Goal: Transaction & Acquisition: Book appointment/travel/reservation

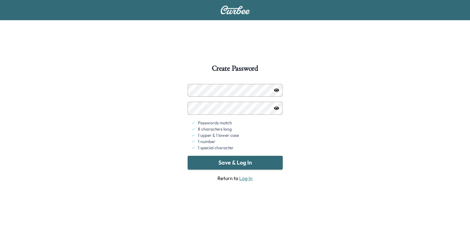
click at [265, 164] on button "Save & Log In" at bounding box center [235, 163] width 95 height 14
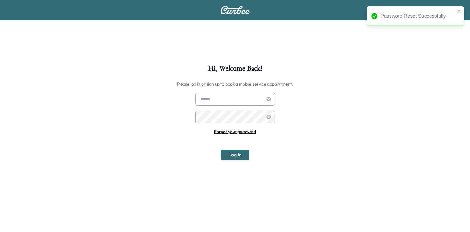
click at [229, 101] on input "text" at bounding box center [236, 99] width 80 height 13
type input "**********"
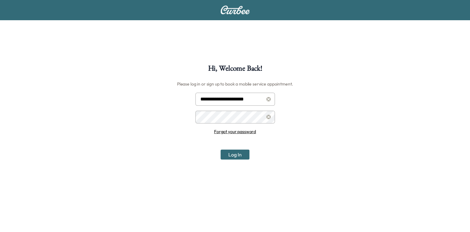
click at [221, 150] on button "Log In" at bounding box center [235, 155] width 29 height 10
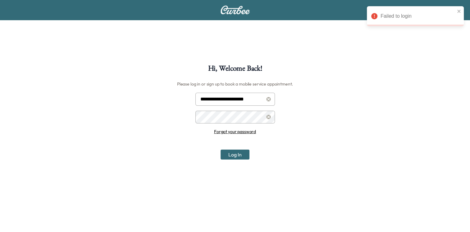
click at [240, 152] on button "Log In" at bounding box center [235, 155] width 29 height 10
click at [269, 99] on icon at bounding box center [269, 99] width 4 height 4
click at [245, 100] on input "text" at bounding box center [236, 99] width 80 height 13
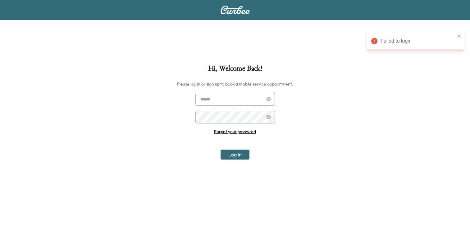
type input "**********"
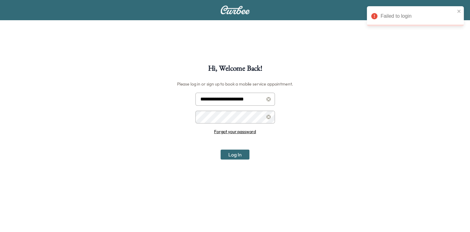
click at [183, 114] on div "**********" at bounding box center [235, 181] width 470 height 232
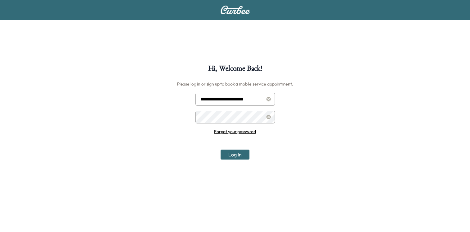
click at [221, 150] on button "Log In" at bounding box center [235, 155] width 29 height 10
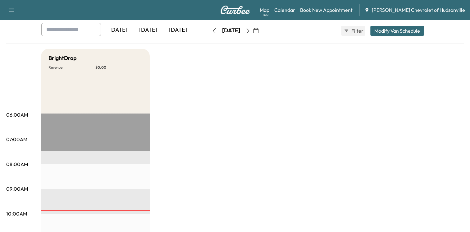
scroll to position [62, 0]
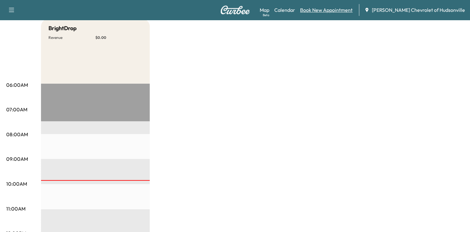
click at [335, 12] on link "Book New Appointment" at bounding box center [326, 9] width 53 height 7
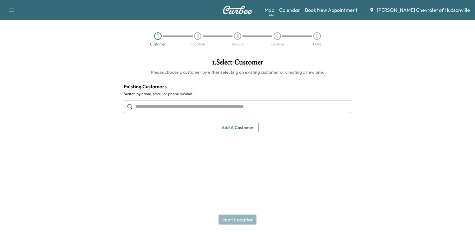
click at [255, 108] on input "text" at bounding box center [238, 106] width 228 height 13
type input "*"
click at [235, 121] on div "1 . Select Customer Please choose a customer by either selecting an existing cu…" at bounding box center [237, 95] width 237 height 85
click at [235, 125] on button "Add a customer" at bounding box center [238, 128] width 42 height 12
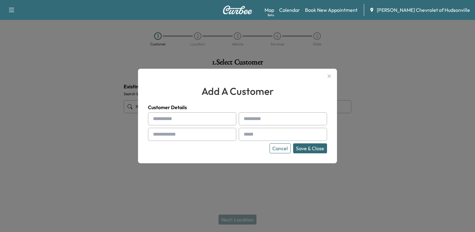
click at [167, 118] on input "text" at bounding box center [192, 118] width 88 height 13
type input "****"
click at [283, 116] on input "text" at bounding box center [283, 118] width 88 height 13
type input "****"
click at [200, 135] on input "text" at bounding box center [192, 134] width 88 height 13
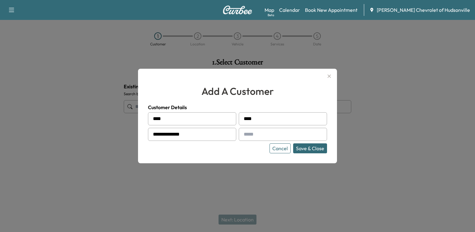
type input "**********"
click at [269, 134] on input "text" at bounding box center [283, 134] width 88 height 13
type input "**********"
click at [307, 149] on button "Save & Close" at bounding box center [310, 148] width 34 height 10
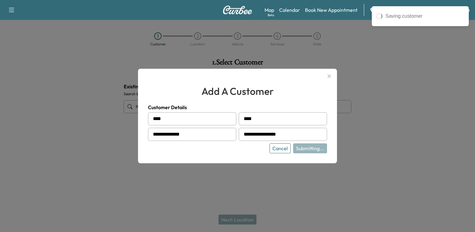
type input "*********"
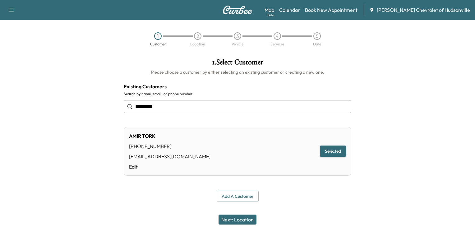
click at [233, 219] on button "Next: Location" at bounding box center [238, 219] width 38 height 10
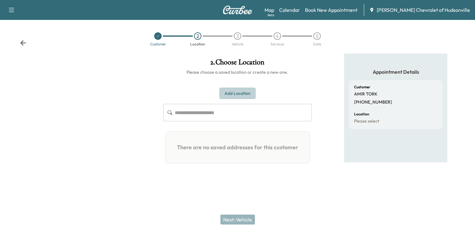
click at [241, 96] on button "Add Location" at bounding box center [237, 94] width 36 height 12
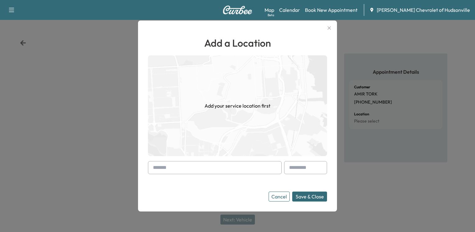
click at [233, 171] on input "text" at bounding box center [215, 167] width 134 height 13
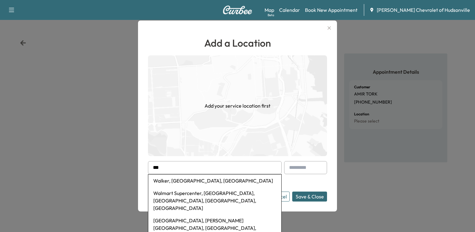
click at [199, 193] on li "Walmart Supercenter, [GEOGRAPHIC_DATA], [GEOGRAPHIC_DATA], [GEOGRAPHIC_DATA], […" at bounding box center [214, 200] width 133 height 27
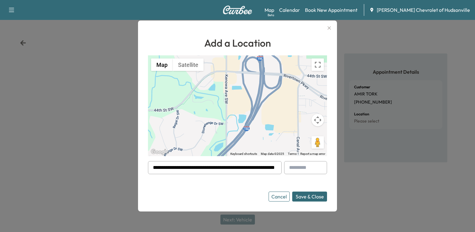
click at [268, 169] on input "**********" at bounding box center [215, 167] width 134 height 13
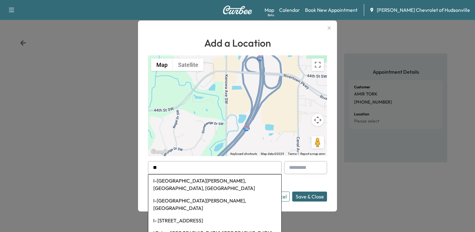
type input "*"
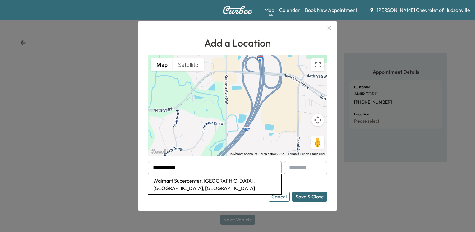
click at [191, 182] on li "Walmart Supercenter, [GEOGRAPHIC_DATA], [GEOGRAPHIC_DATA], [GEOGRAPHIC_DATA]" at bounding box center [214, 184] width 133 height 20
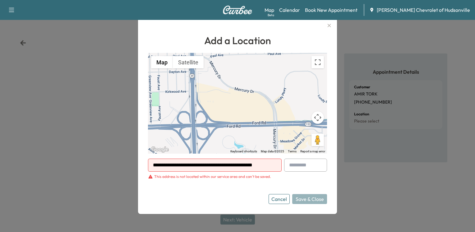
click at [264, 164] on input "**********" at bounding box center [215, 165] width 134 height 13
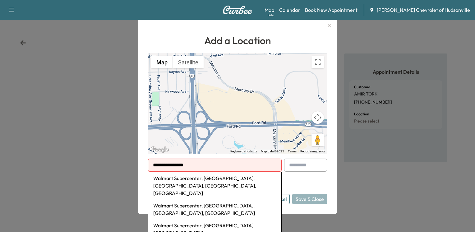
click at [256, 182] on li "Walmart Supercenter, [GEOGRAPHIC_DATA], [GEOGRAPHIC_DATA], [GEOGRAPHIC_DATA], […" at bounding box center [214, 185] width 133 height 27
type input "**********"
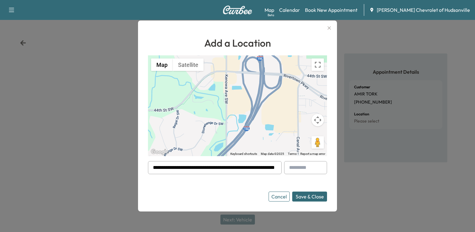
click at [301, 199] on button "Save & Close" at bounding box center [309, 196] width 35 height 10
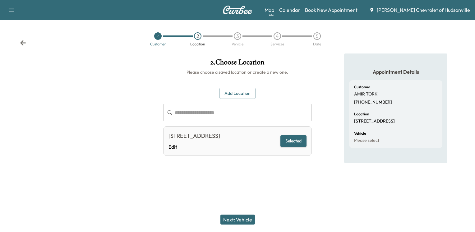
click at [231, 219] on button "Next: Vehicle" at bounding box center [237, 219] width 35 height 10
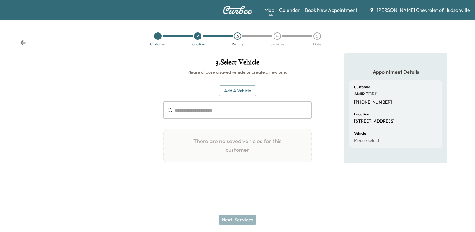
click at [224, 92] on button "Add a Vehicle" at bounding box center [237, 91] width 37 height 12
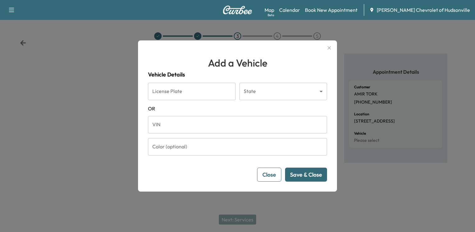
click at [195, 129] on input "VIN" at bounding box center [237, 124] width 179 height 17
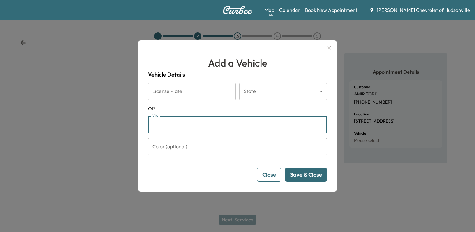
type input "**********"
click at [302, 178] on button "Save & Close" at bounding box center [306, 175] width 42 height 14
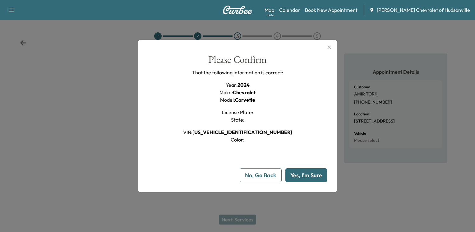
click at [302, 178] on button "Yes, I'm Sure" at bounding box center [306, 175] width 42 height 14
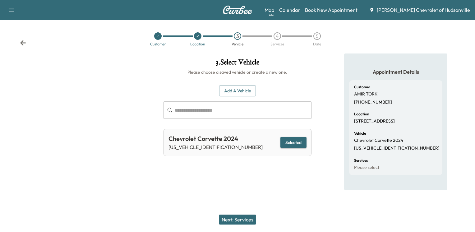
click at [244, 220] on button "Next: Services" at bounding box center [237, 219] width 37 height 10
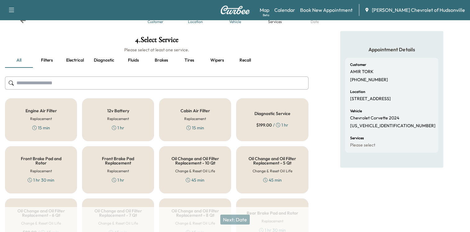
scroll to position [21, 0]
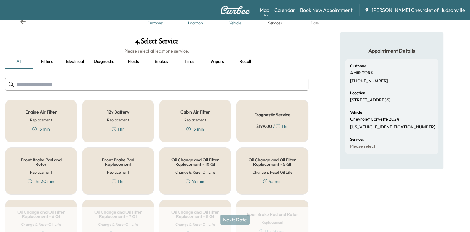
click at [109, 81] on input "text" at bounding box center [157, 84] width 304 height 13
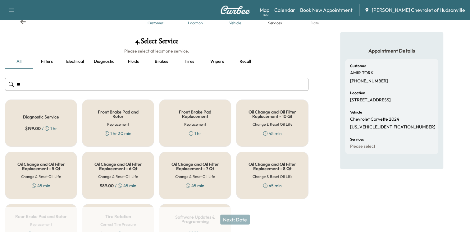
scroll to position [12, 0]
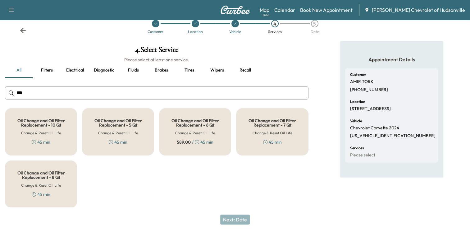
type input "***"
click at [209, 129] on div "Oil Change and Oil Filter Replacement - 6 Qt Change & Reset Oil Life $ 89.00 / …" at bounding box center [195, 131] width 72 height 47
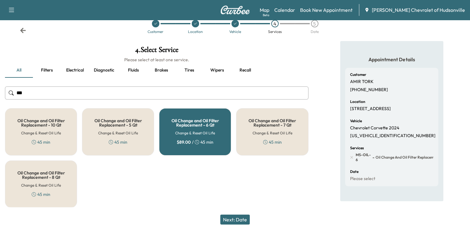
click at [228, 221] on button "Next: Date" at bounding box center [235, 219] width 30 height 10
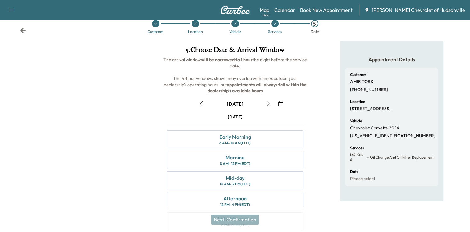
scroll to position [44, 0]
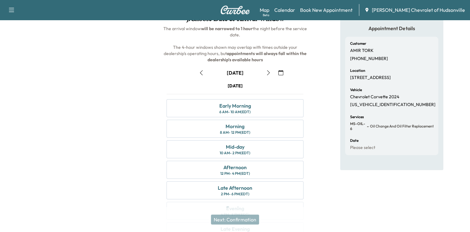
click at [202, 73] on icon "button" at bounding box center [201, 72] width 5 height 5
click at [259, 130] on div "Morning 8 AM - 12 PM (EDT)" at bounding box center [235, 129] width 137 height 18
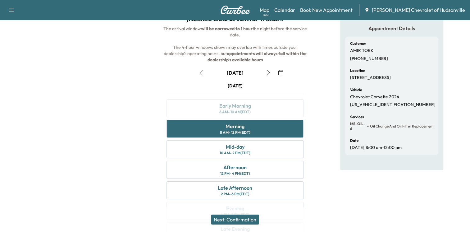
click at [239, 222] on button "Next: Confirmation" at bounding box center [235, 219] width 48 height 10
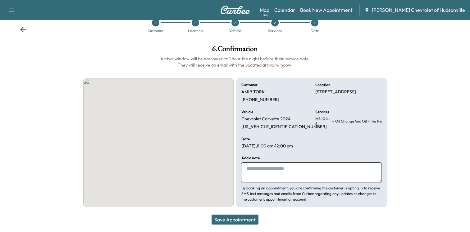
scroll to position [13, 0]
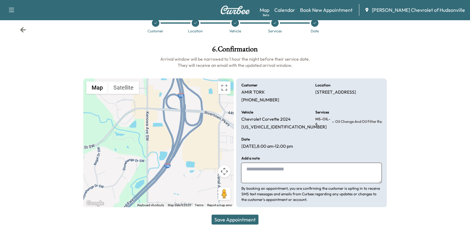
click at [250, 222] on button "Save Appointment" at bounding box center [235, 219] width 47 height 10
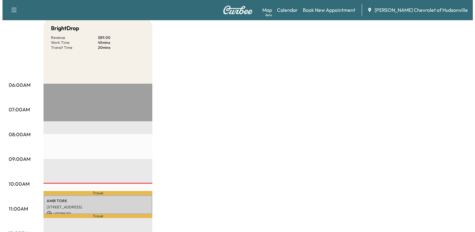
scroll to position [93, 0]
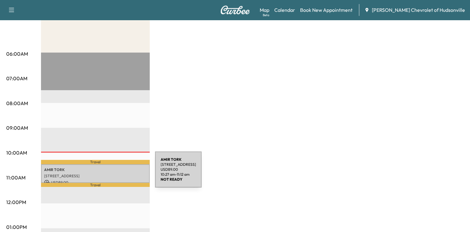
click at [108, 173] on p "[STREET_ADDRESS]" at bounding box center [95, 175] width 103 height 5
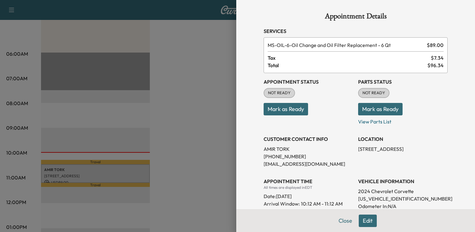
click at [358, 108] on button "Mark as Ready" at bounding box center [380, 109] width 44 height 12
click at [299, 109] on button "Mark as Ready" at bounding box center [286, 109] width 44 height 12
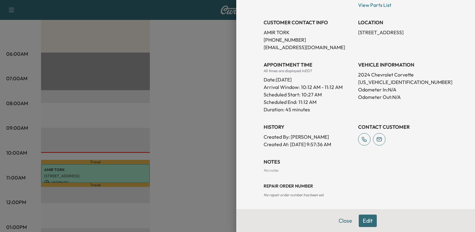
scroll to position [117, 0]
click at [347, 222] on button "Close" at bounding box center [345, 220] width 22 height 12
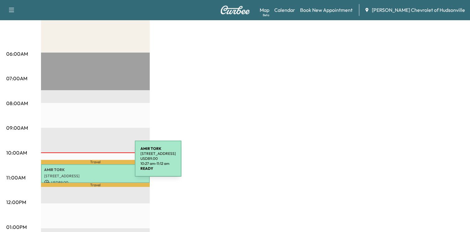
click at [89, 160] on p "Travel" at bounding box center [95, 162] width 109 height 4
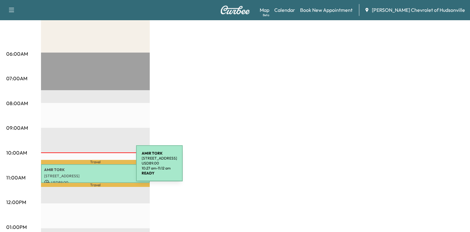
click at [90, 167] on p "[PERSON_NAME]" at bounding box center [95, 169] width 103 height 5
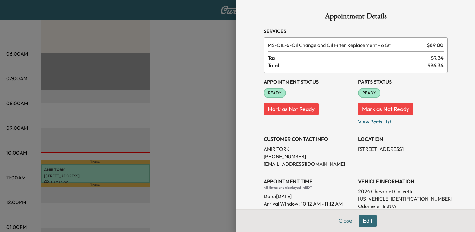
drag, startPoint x: 364, startPoint y: 219, endPoint x: 363, endPoint y: 224, distance: 4.8
click at [364, 219] on button "Edit" at bounding box center [368, 220] width 18 height 12
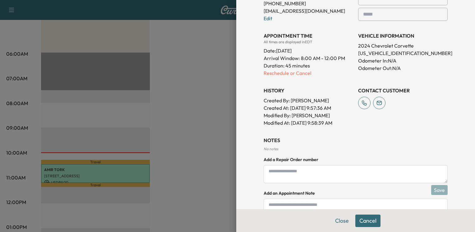
scroll to position [197, 0]
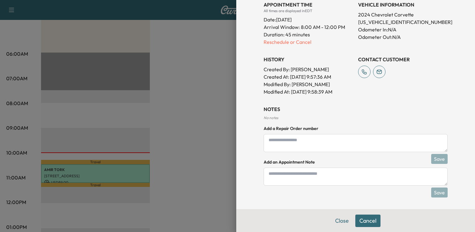
click at [367, 225] on button "Cancel" at bounding box center [367, 220] width 25 height 12
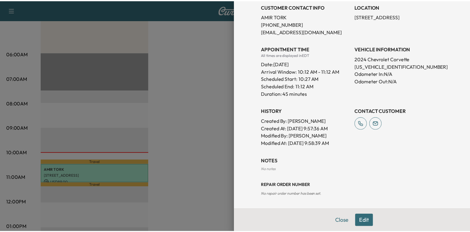
scroll to position [132, 0]
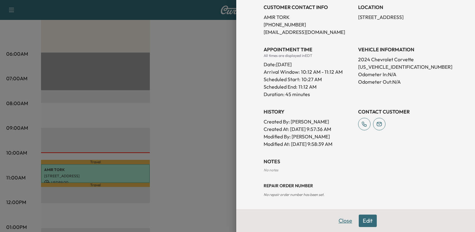
click at [345, 225] on button "Close" at bounding box center [345, 220] width 22 height 12
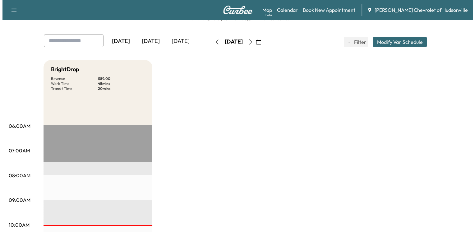
scroll to position [0, 0]
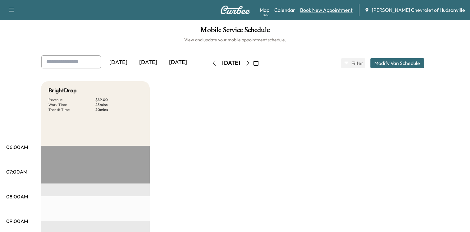
click at [333, 12] on link "Book New Appointment" at bounding box center [326, 9] width 53 height 7
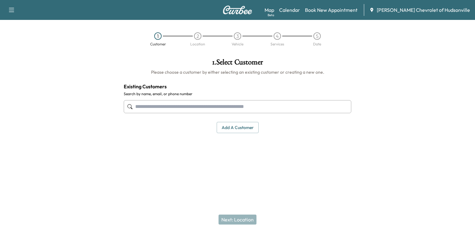
click at [234, 127] on button "Add a customer" at bounding box center [238, 128] width 42 height 12
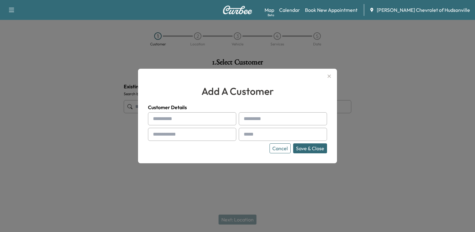
click at [214, 121] on input "text" at bounding box center [192, 118] width 88 height 13
type input "******"
click at [290, 122] on input "text" at bounding box center [283, 118] width 88 height 13
type input "*********"
click at [203, 131] on input "text" at bounding box center [192, 134] width 88 height 13
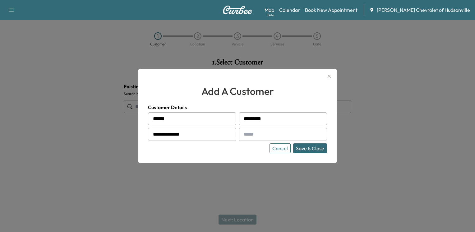
type input "**********"
click at [259, 132] on input "text" at bounding box center [283, 134] width 88 height 13
type input "*"
type input "**********"
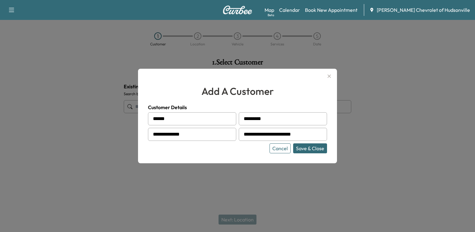
click at [309, 148] on button "Save & Close" at bounding box center [310, 148] width 34 height 10
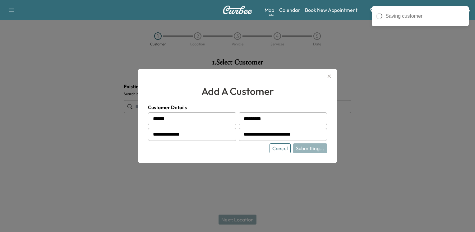
type input "**********"
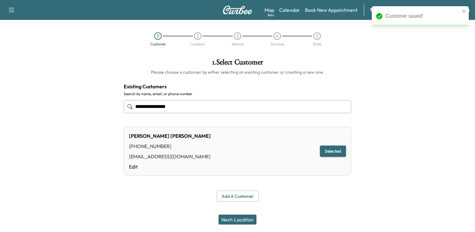
click at [240, 223] on button "Next: Location" at bounding box center [238, 219] width 38 height 10
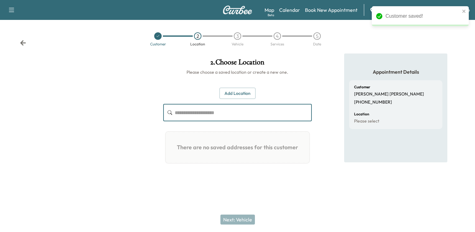
click at [225, 117] on input "text" at bounding box center [243, 112] width 137 height 17
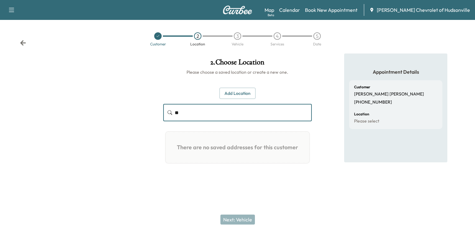
type input "*"
type input "****"
click at [245, 97] on button "Add Location" at bounding box center [237, 94] width 36 height 12
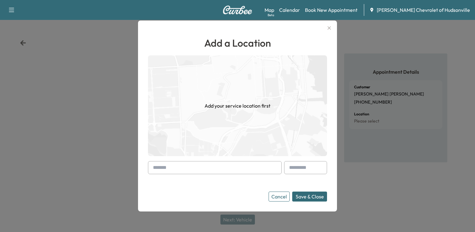
click at [197, 171] on input "text" at bounding box center [215, 167] width 134 height 13
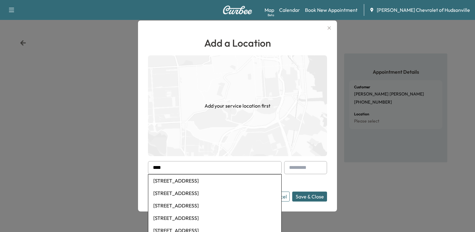
click at [202, 180] on li "[STREET_ADDRESS]" at bounding box center [214, 180] width 133 height 12
type input "**********"
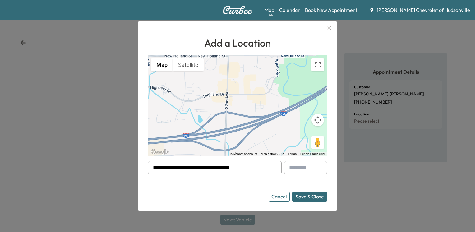
click at [319, 198] on button "Save & Close" at bounding box center [309, 196] width 35 height 10
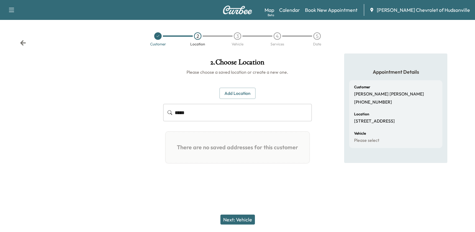
click at [240, 222] on button "Next: Vehicle" at bounding box center [237, 219] width 35 height 10
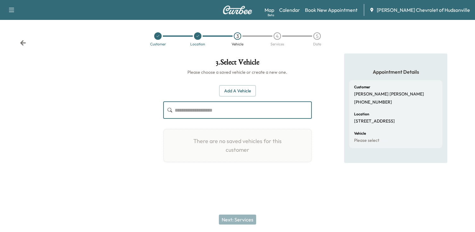
click at [231, 112] on input "text" at bounding box center [243, 109] width 137 height 17
click at [234, 90] on button "Add a Vehicle" at bounding box center [237, 91] width 37 height 12
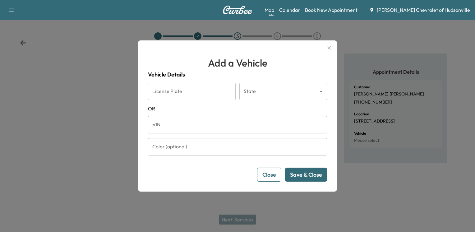
click at [196, 126] on input "VIN" at bounding box center [237, 124] width 179 height 17
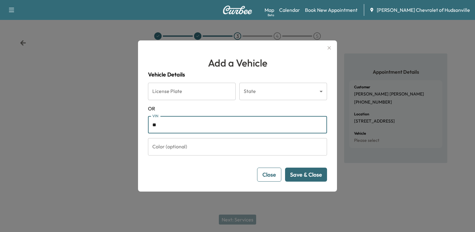
type input "*"
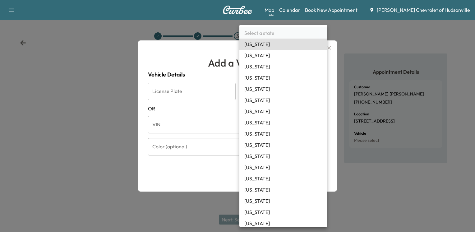
click at [263, 93] on body "Support Log Out Map Beta Calendar Book New Appointment [PERSON_NAME] Chevrolet …" at bounding box center [237, 116] width 475 height 232
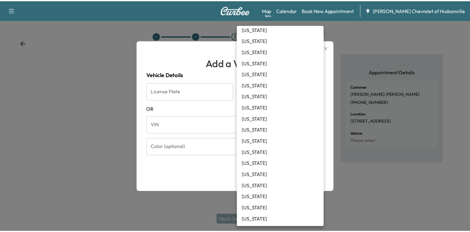
scroll to position [155, 0]
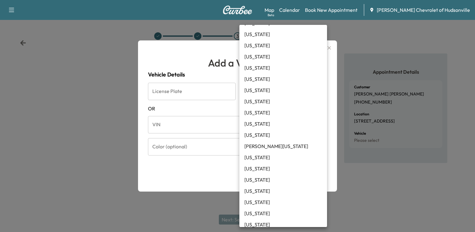
click at [259, 180] on li "[US_STATE]" at bounding box center [283, 179] width 88 height 11
type input "**"
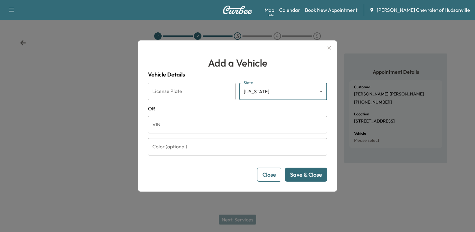
click at [199, 131] on input "VIN" at bounding box center [237, 124] width 179 height 17
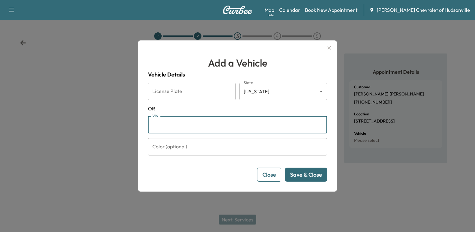
click at [186, 99] on input "License Plate" at bounding box center [192, 91] width 88 height 17
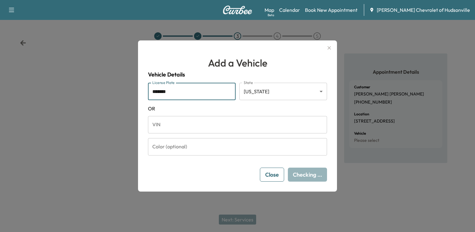
type input "*******"
click at [232, 178] on div "Close Checking ..." at bounding box center [237, 175] width 179 height 14
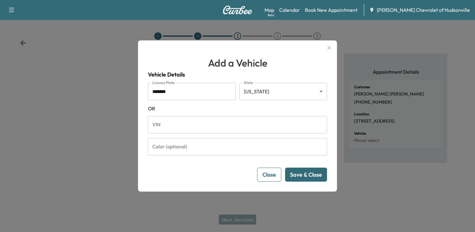
click at [291, 173] on button "Save & Close" at bounding box center [306, 175] width 42 height 14
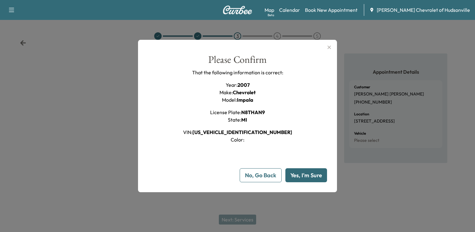
click at [291, 173] on button "Yes, I'm Sure" at bounding box center [306, 175] width 42 height 14
type input "**"
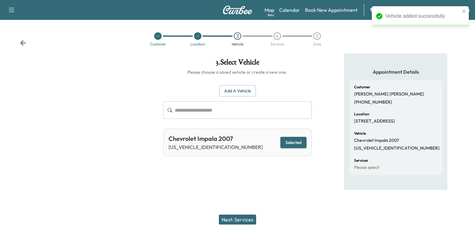
click at [245, 215] on button "Next: Services" at bounding box center [237, 219] width 37 height 10
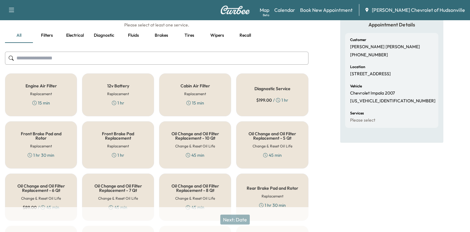
scroll to position [62, 0]
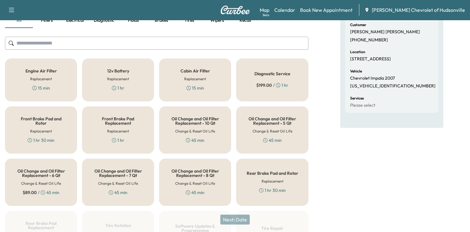
click at [21, 185] on div "Oil Change and Oil Filter Replacement - 6 Qt Change & Reset Oil Life $ 89.00 / …" at bounding box center [41, 182] width 72 height 47
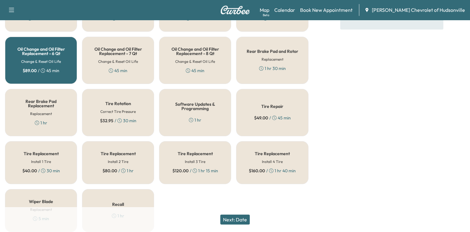
scroll to position [208, 0]
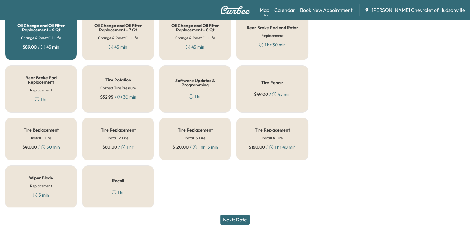
click at [244, 220] on button "Next: Date" at bounding box center [235, 219] width 30 height 10
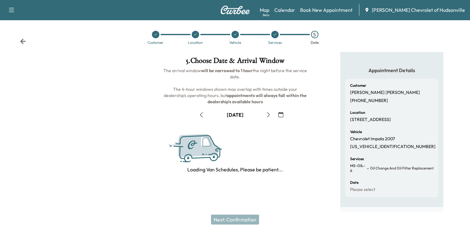
scroll to position [78, 0]
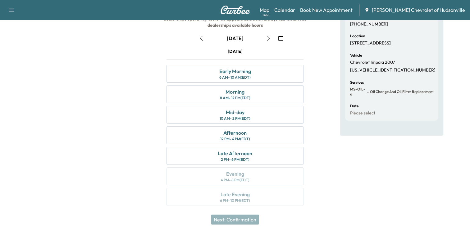
click at [200, 36] on icon "button" at bounding box center [201, 38] width 5 height 5
click at [224, 115] on div "Mid-day 10 AM - 2 PM (EDT)" at bounding box center [235, 115] width 137 height 18
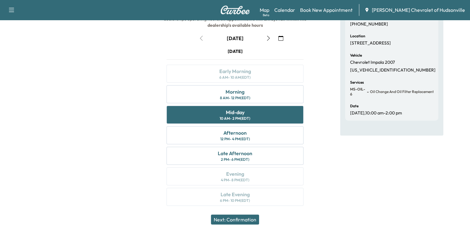
click at [232, 220] on button "Next: Confirmation" at bounding box center [235, 219] width 48 height 10
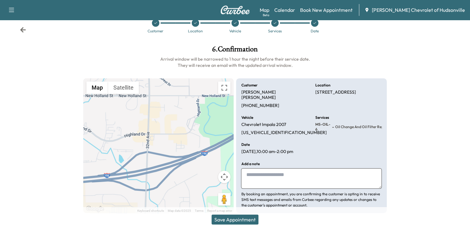
click at [234, 218] on button "Save Appointment" at bounding box center [235, 219] width 47 height 10
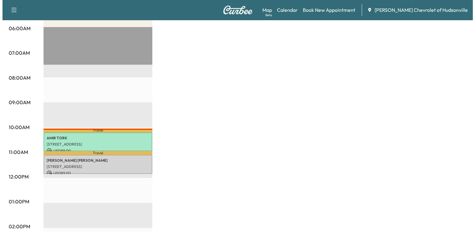
scroll to position [124, 0]
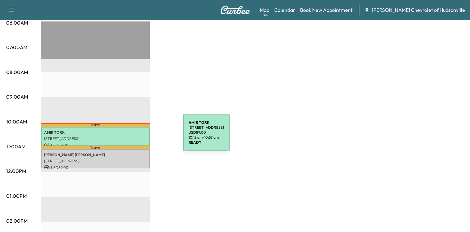
click at [136, 136] on p "[STREET_ADDRESS]" at bounding box center [95, 138] width 103 height 5
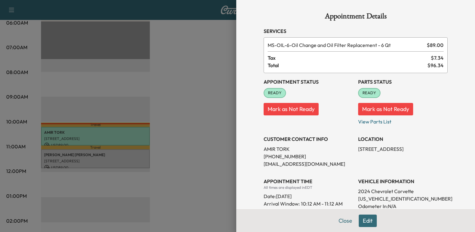
drag, startPoint x: 233, startPoint y: 168, endPoint x: 256, endPoint y: 187, distance: 29.5
click at [236, 168] on div "Appointment Details Services MS-OIL-6 - Oil Change and Oil Filter Replacement -…" at bounding box center [355, 116] width 239 height 232
click at [337, 222] on button "Close" at bounding box center [345, 220] width 22 height 12
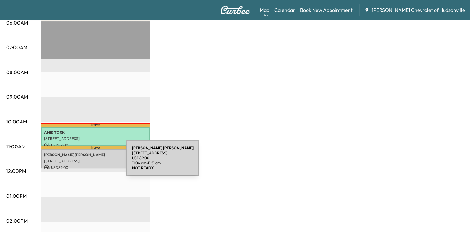
click at [80, 162] on p "[STREET_ADDRESS]" at bounding box center [95, 161] width 103 height 5
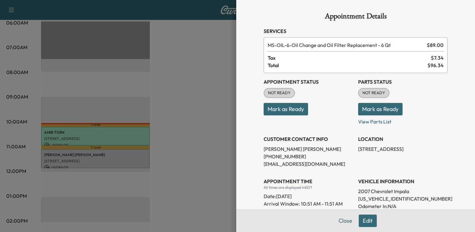
click at [372, 108] on button "Mark as Ready" at bounding box center [380, 109] width 44 height 12
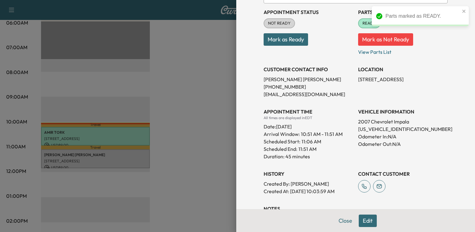
scroll to position [0, 0]
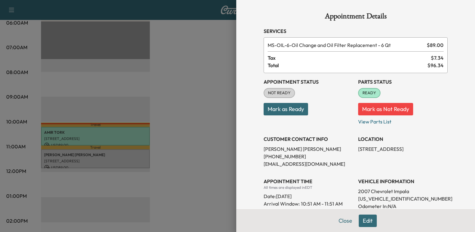
click at [280, 109] on button "Mark as Ready" at bounding box center [286, 109] width 44 height 12
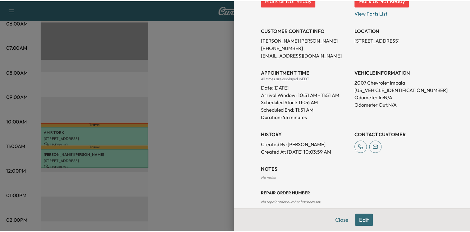
scroll to position [117, 0]
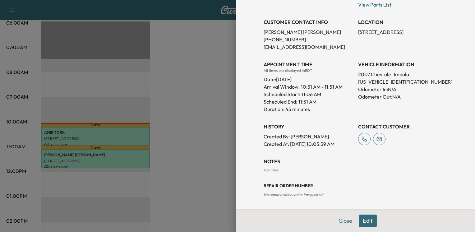
click at [334, 220] on button "Close" at bounding box center [345, 220] width 22 height 12
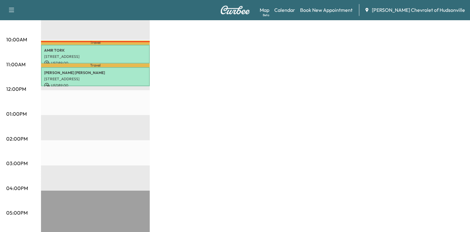
scroll to position [208, 0]
